Goal: Find specific page/section: Find specific page/section

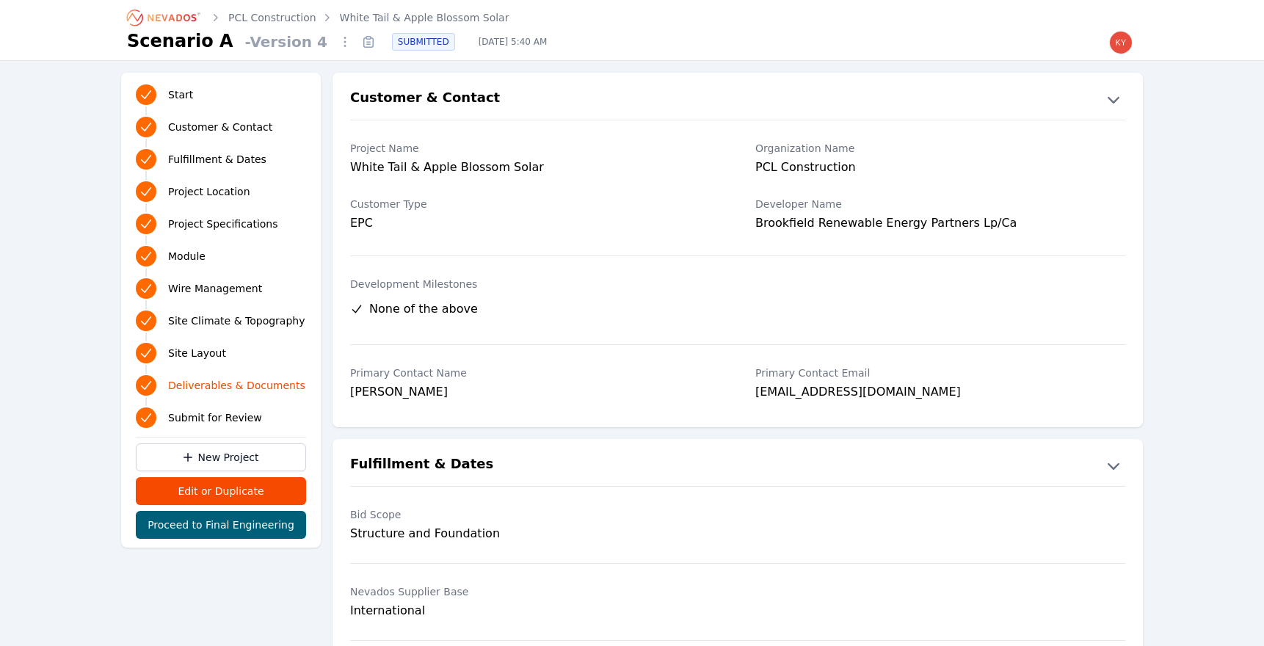
click at [198, 17] on icon "Breadcrumb" at bounding box center [164, 17] width 81 height 23
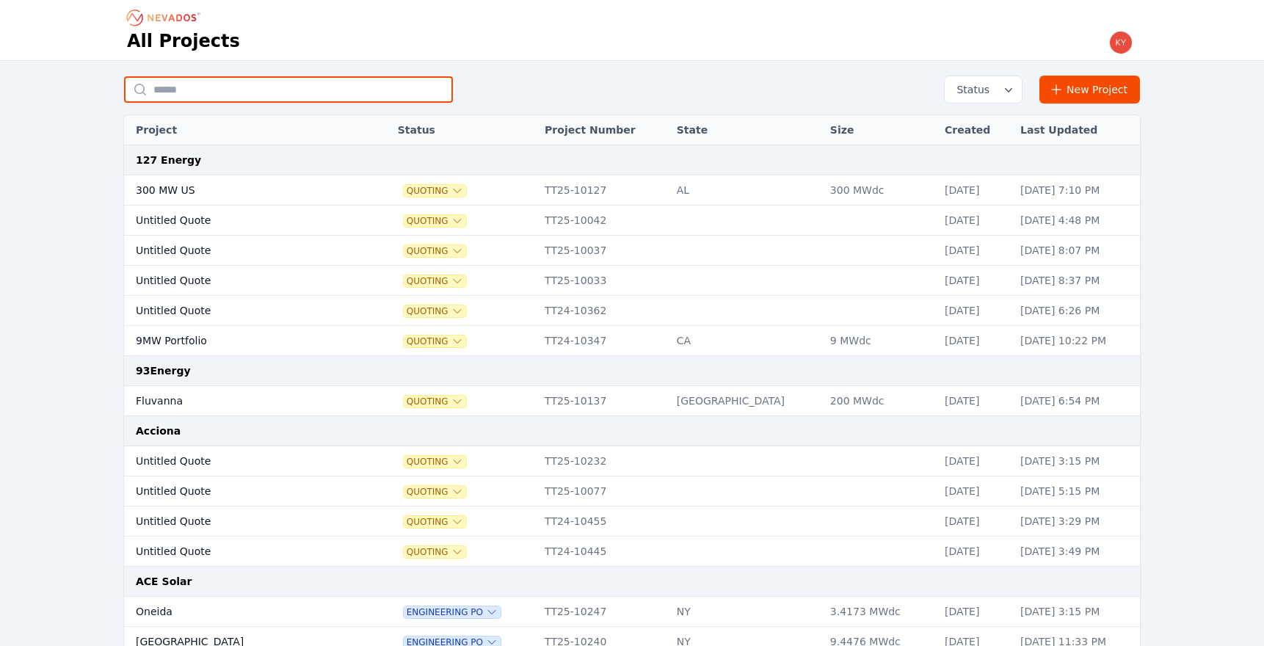
click at [297, 98] on input "text" at bounding box center [288, 89] width 329 height 26
type input "*********"
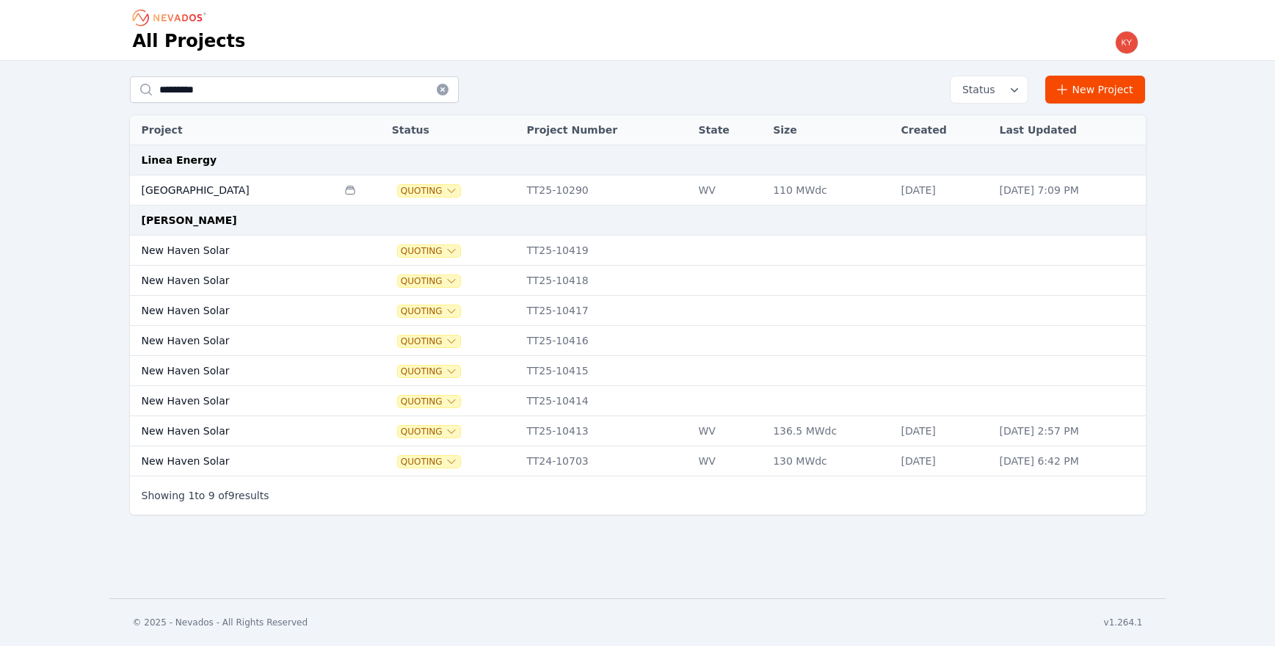
click at [209, 183] on td "[GEOGRAPHIC_DATA]" at bounding box center [233, 190] width 207 height 30
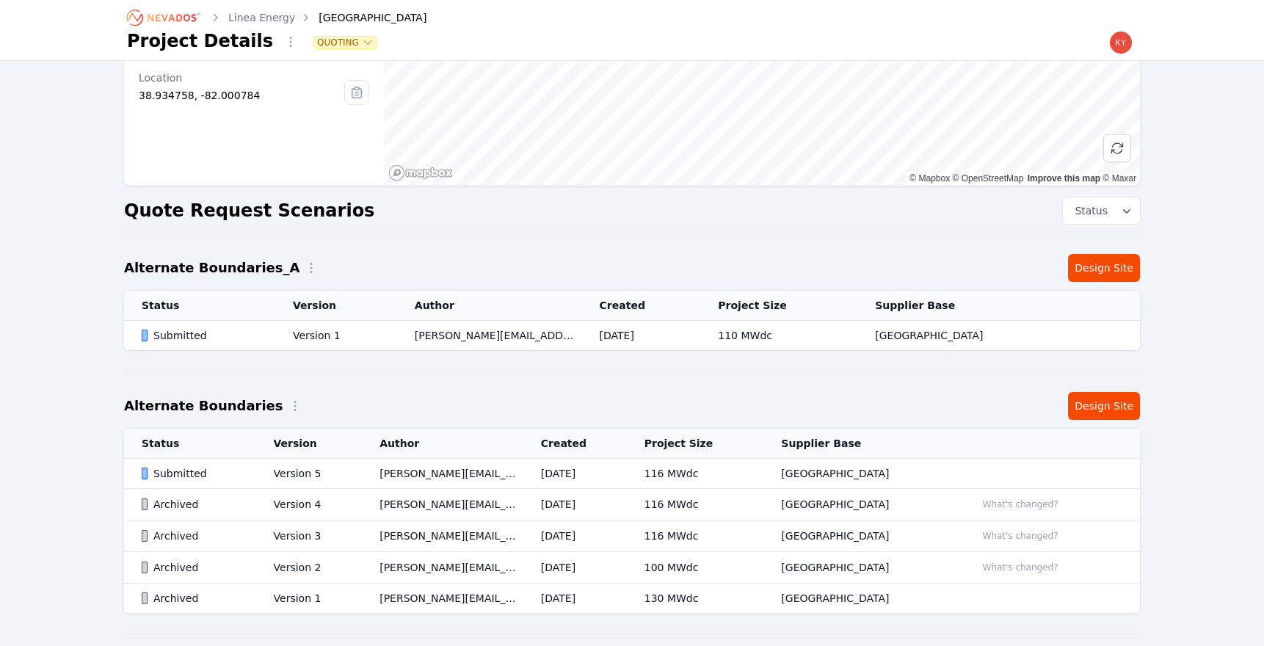
scroll to position [265, 0]
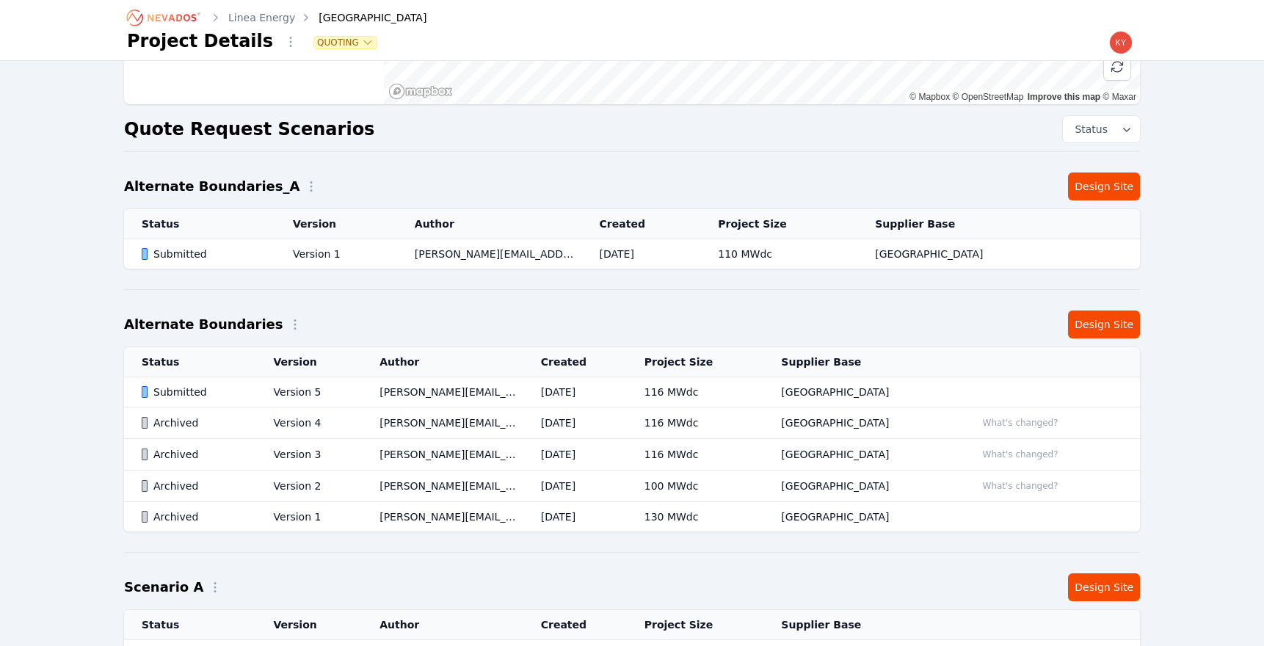
click at [360, 245] on td "Version 1" at bounding box center [336, 254] width 122 height 30
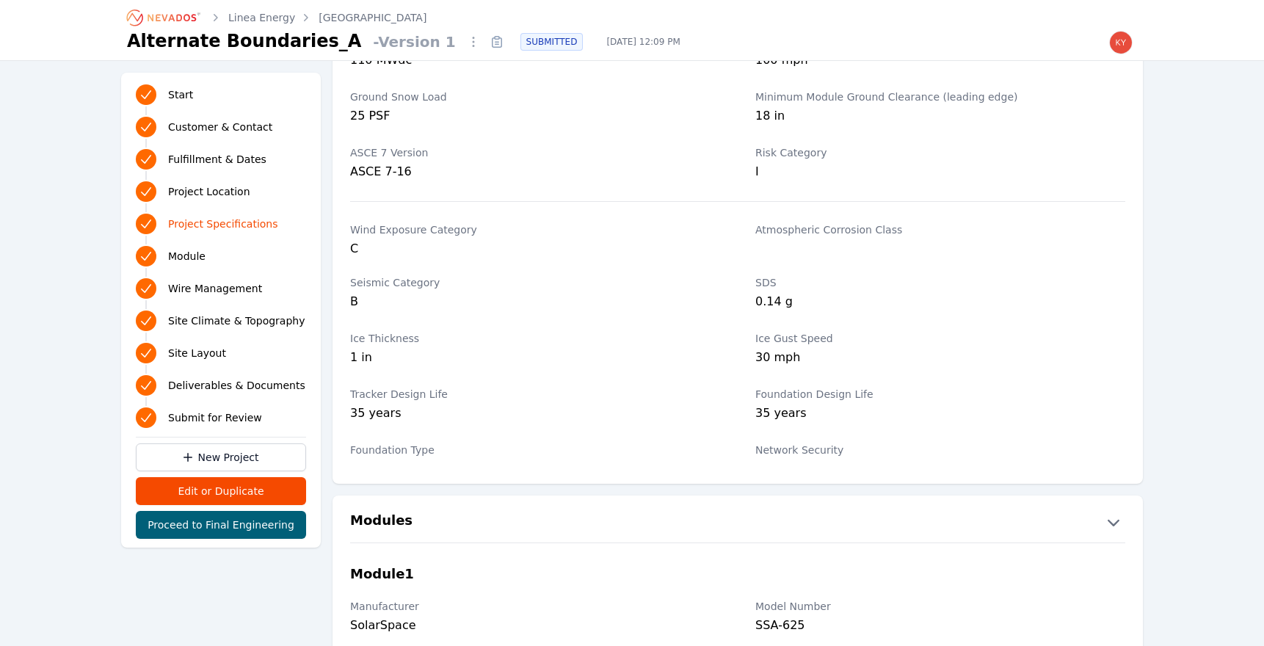
scroll to position [1184, 0]
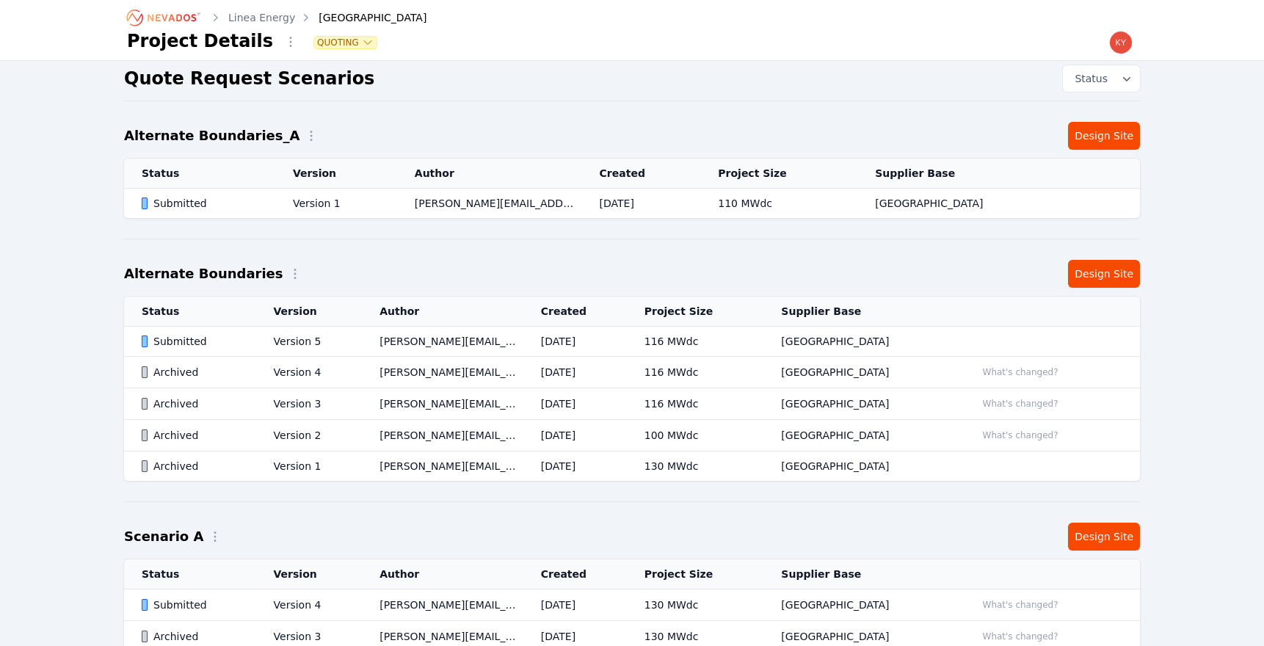
scroll to position [265, 0]
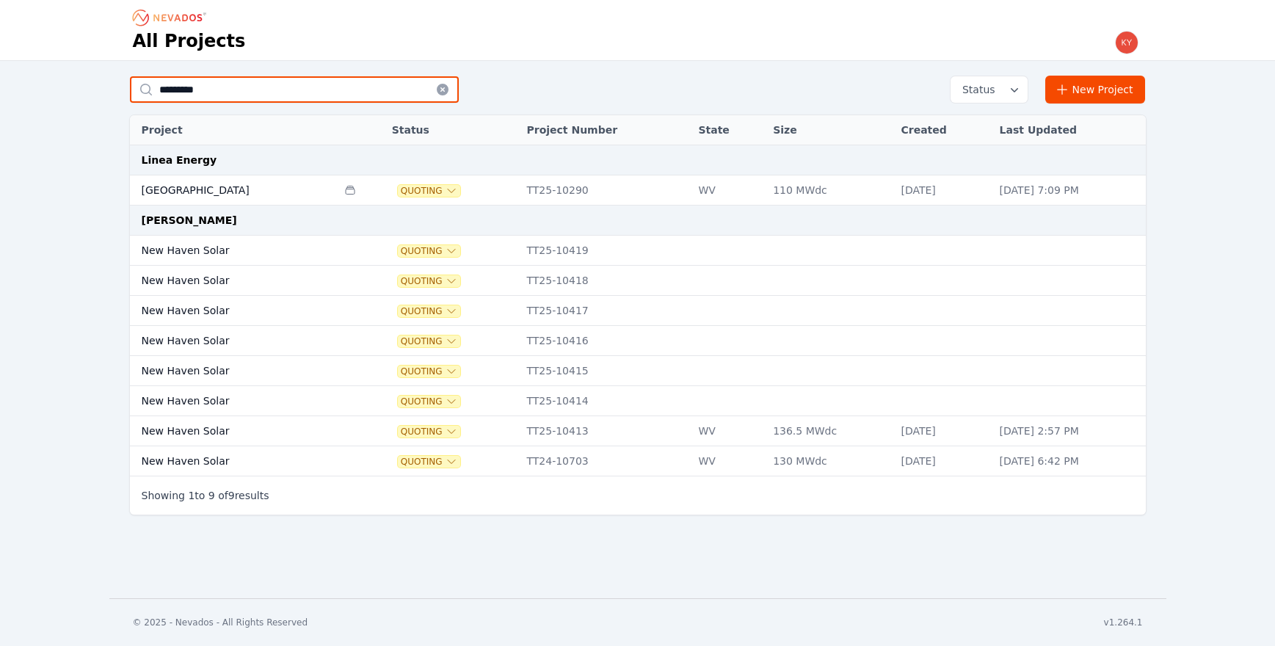
click at [250, 98] on input "*********" at bounding box center [294, 89] width 329 height 26
type input "*"
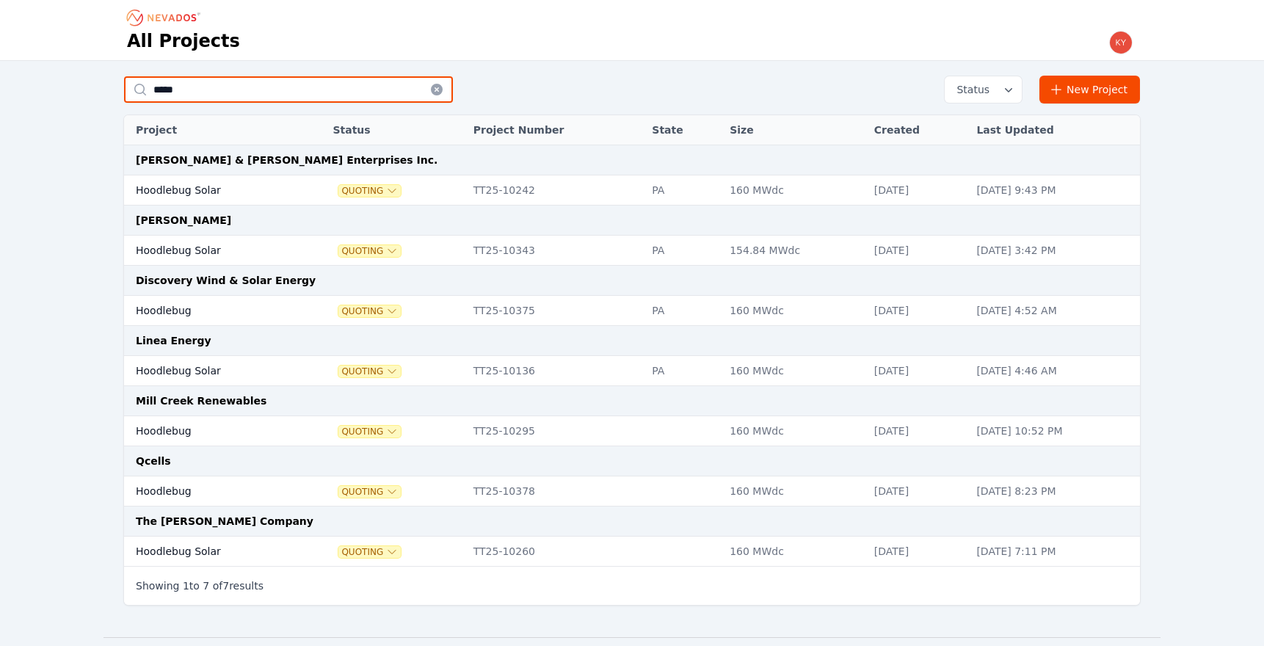
type input "*****"
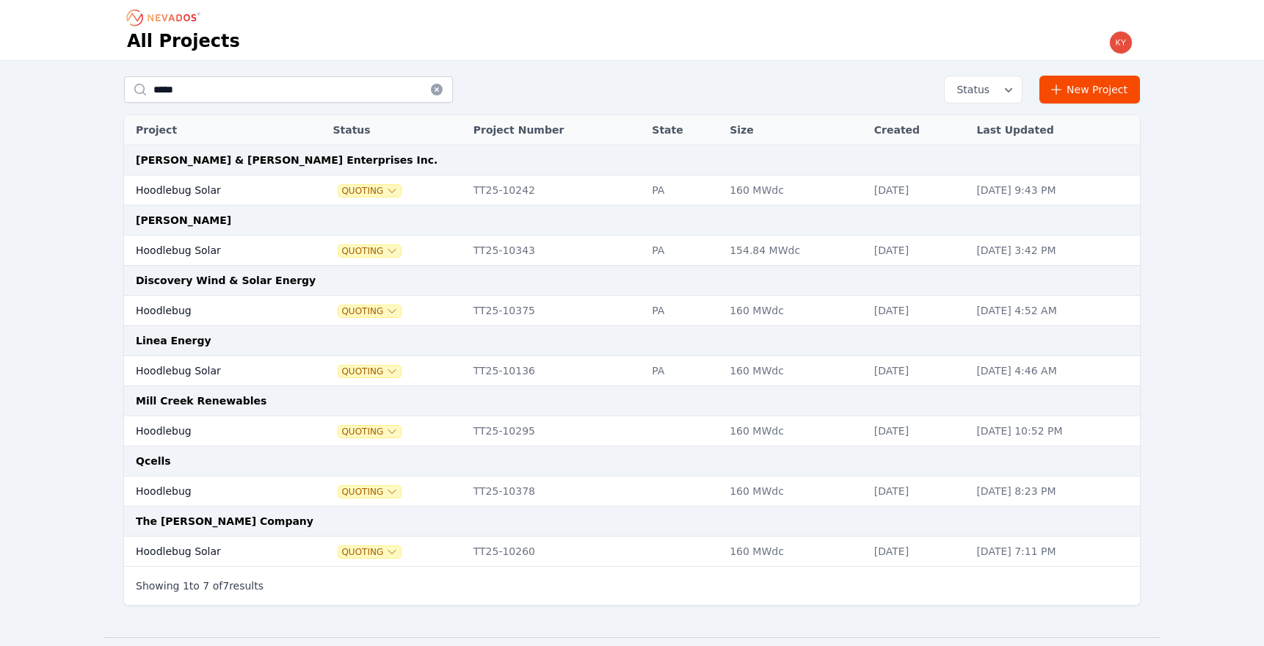
click at [182, 249] on td "Hoodlebug Solar" at bounding box center [212, 251] width 177 height 30
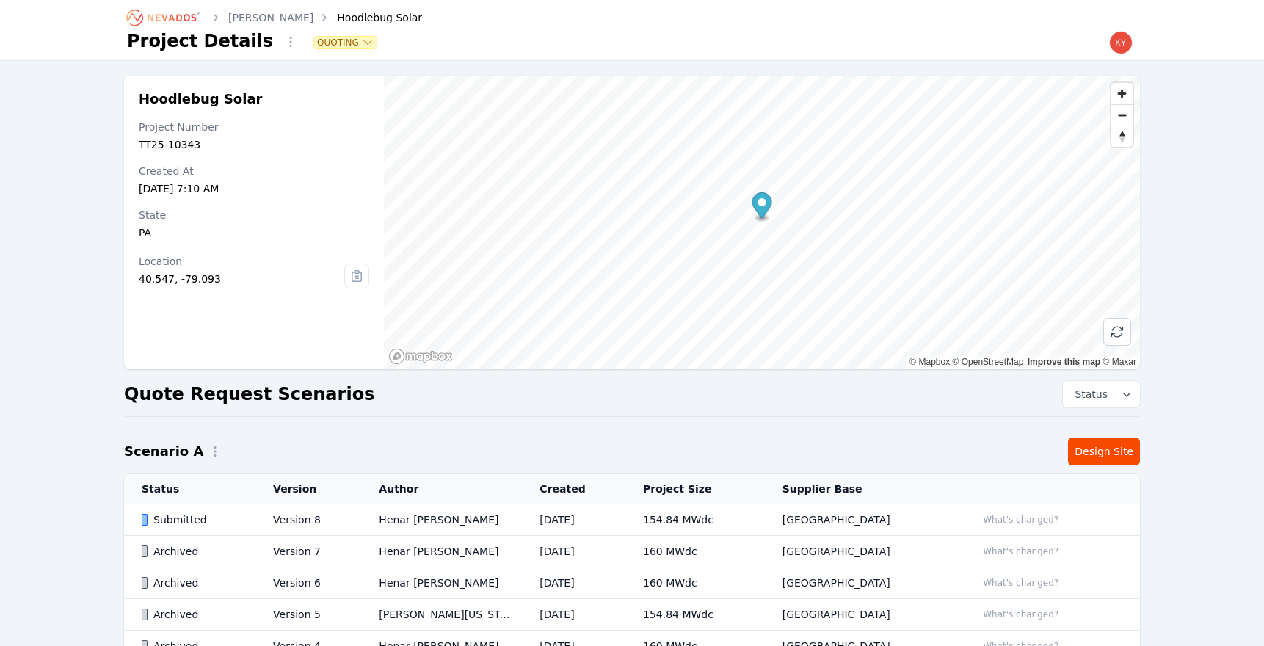
click at [387, 518] on td "Henar [PERSON_NAME]" at bounding box center [441, 520] width 161 height 32
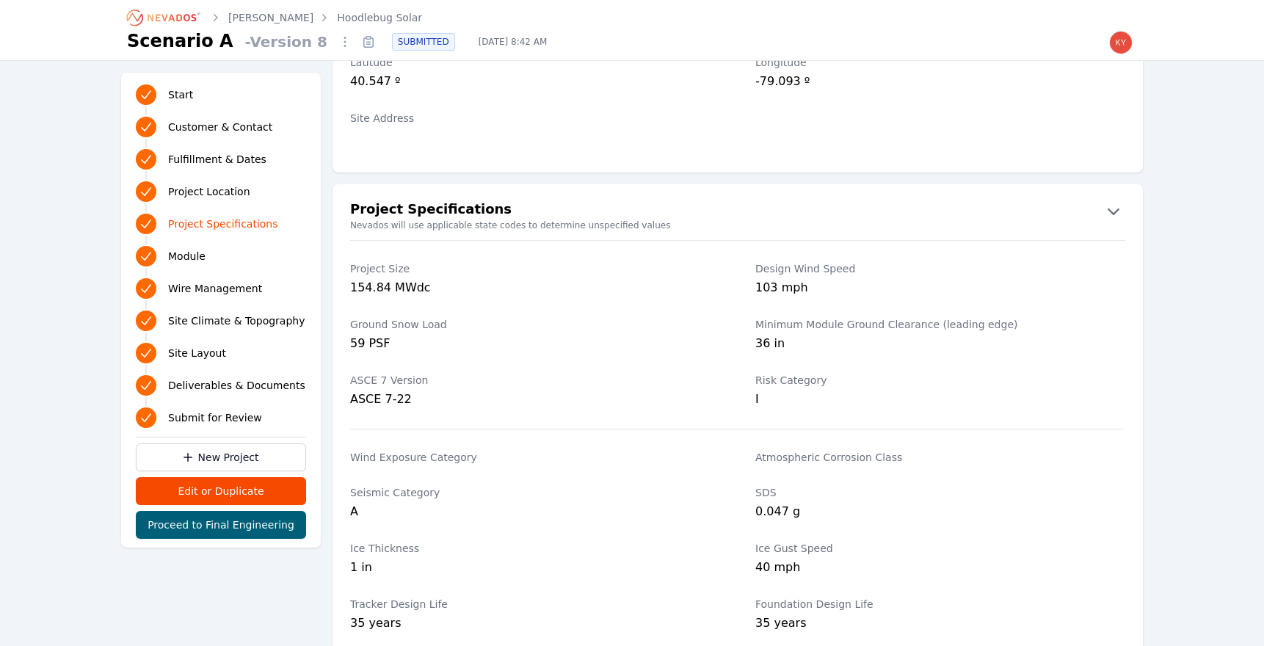
scroll to position [960, 0]
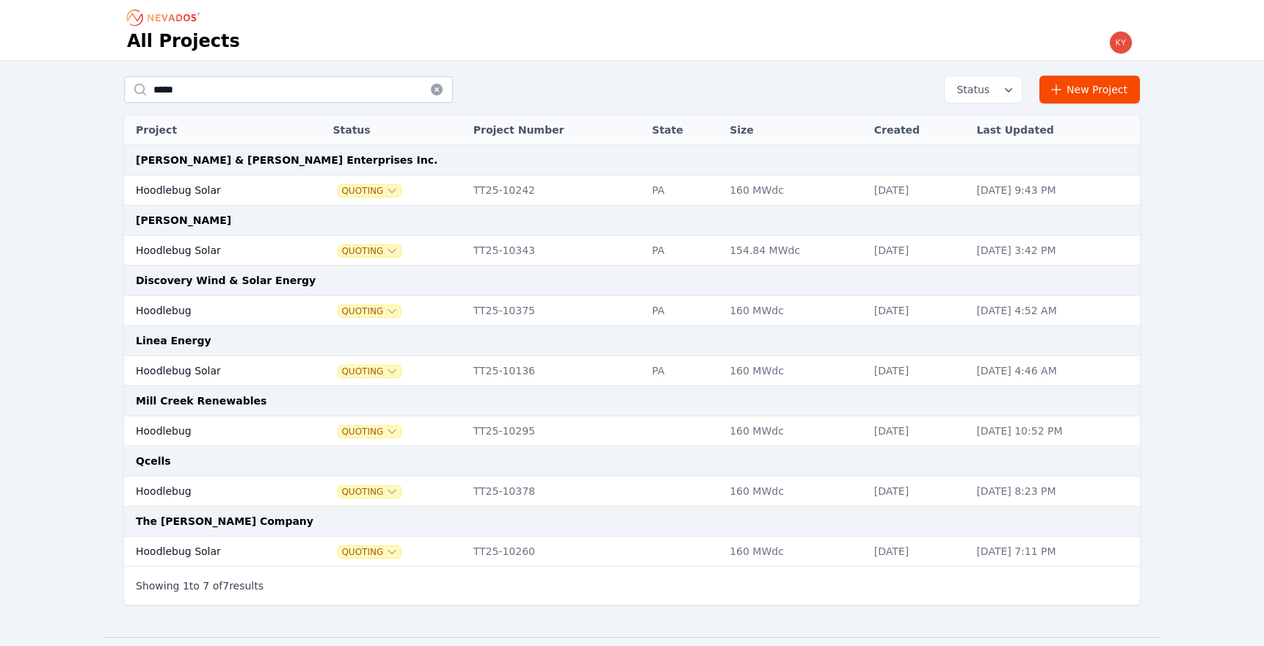
click at [261, 362] on td "Hoodlebug Solar" at bounding box center [212, 371] width 177 height 30
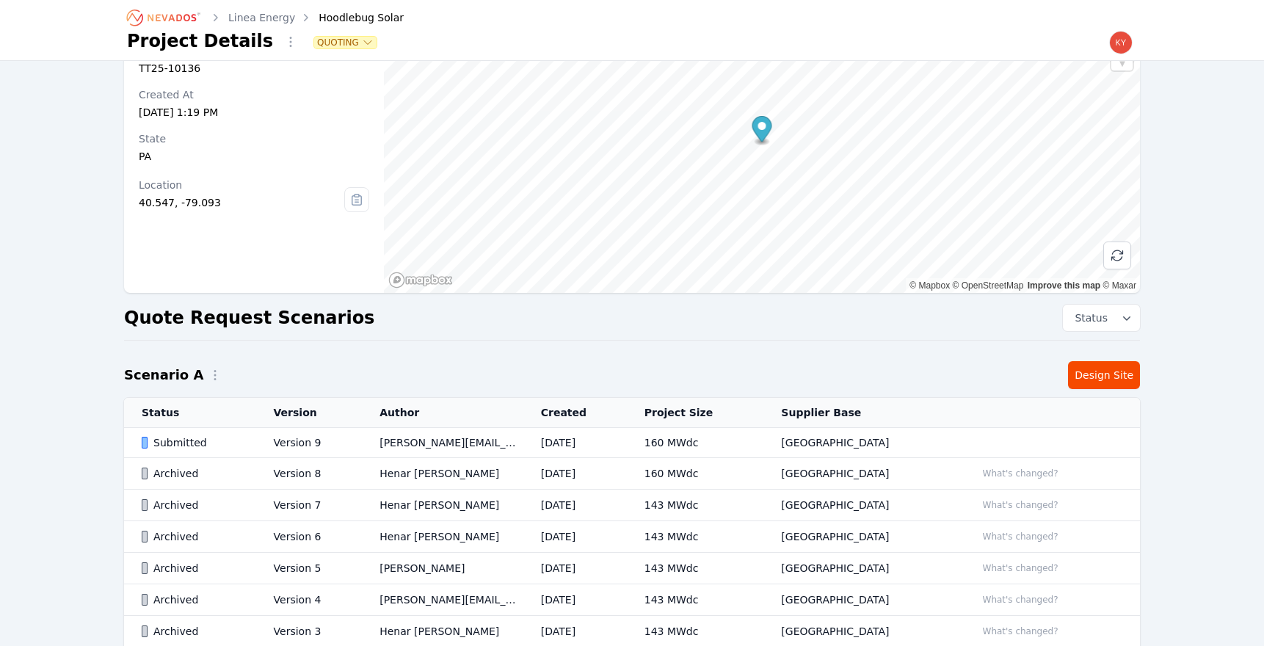
scroll to position [137, 0]
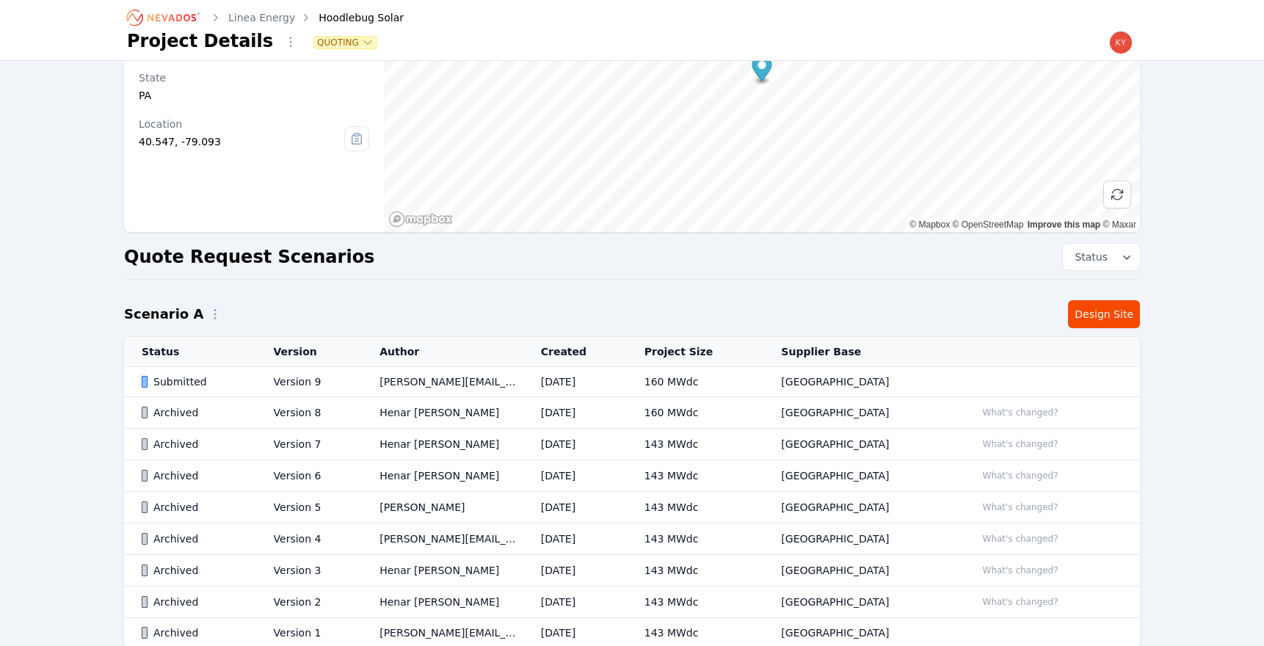
click at [474, 383] on td "[PERSON_NAME][EMAIL_ADDRESS][PERSON_NAME][DOMAIN_NAME]" at bounding box center [443, 382] width 162 height 30
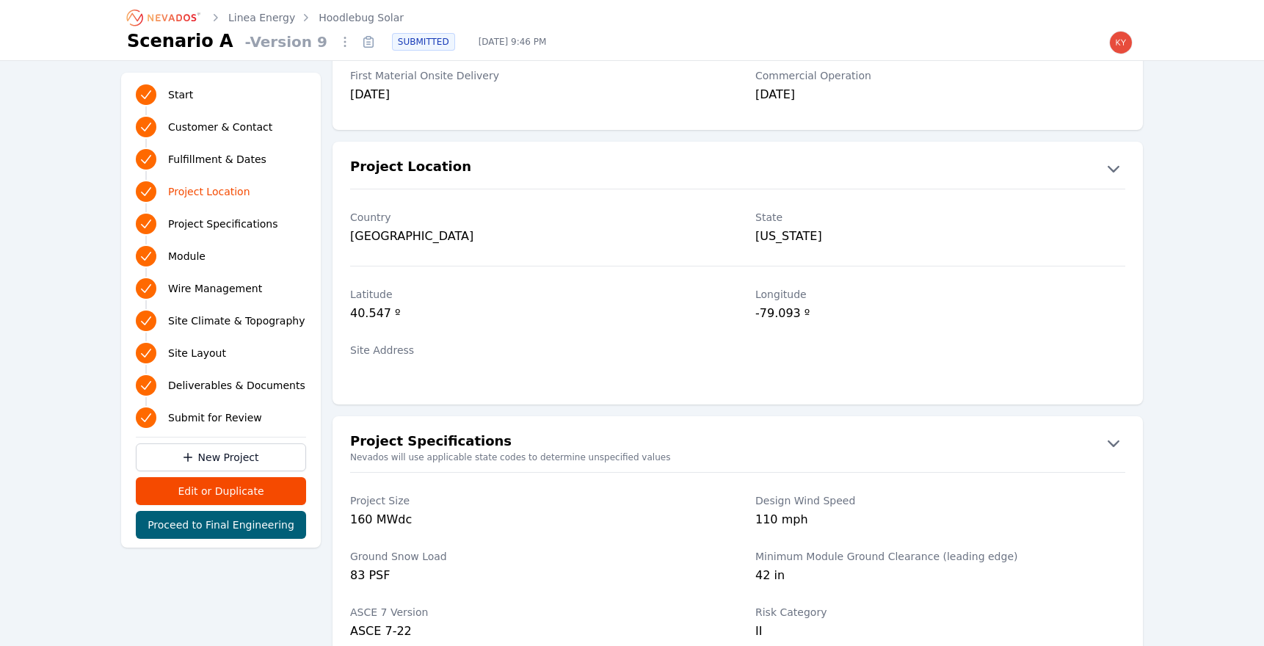
scroll to position [849, 0]
